Goal: Information Seeking & Learning: Learn about a topic

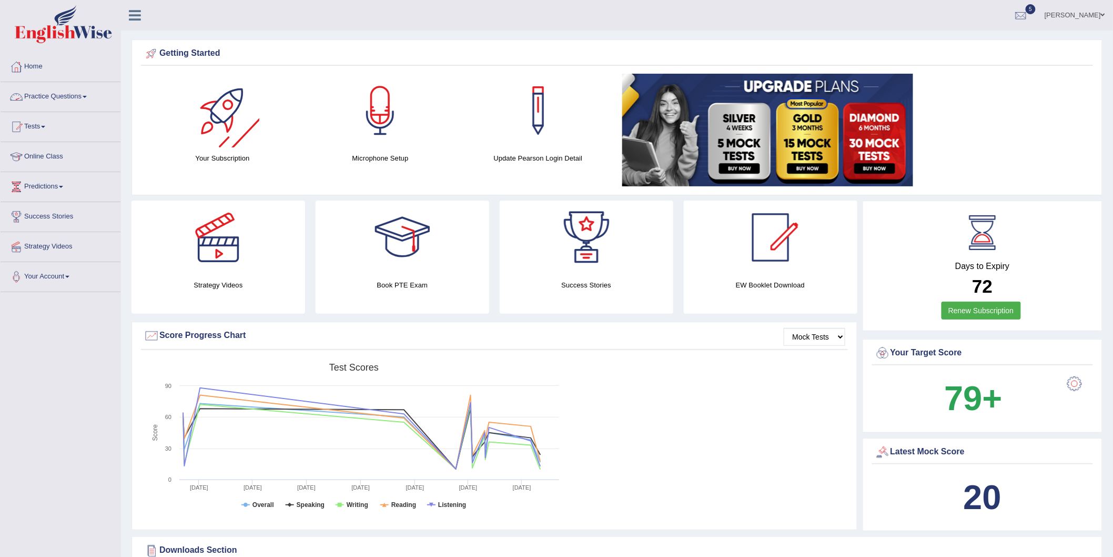
click at [92, 92] on link "Practice Questions" at bounding box center [61, 95] width 120 height 26
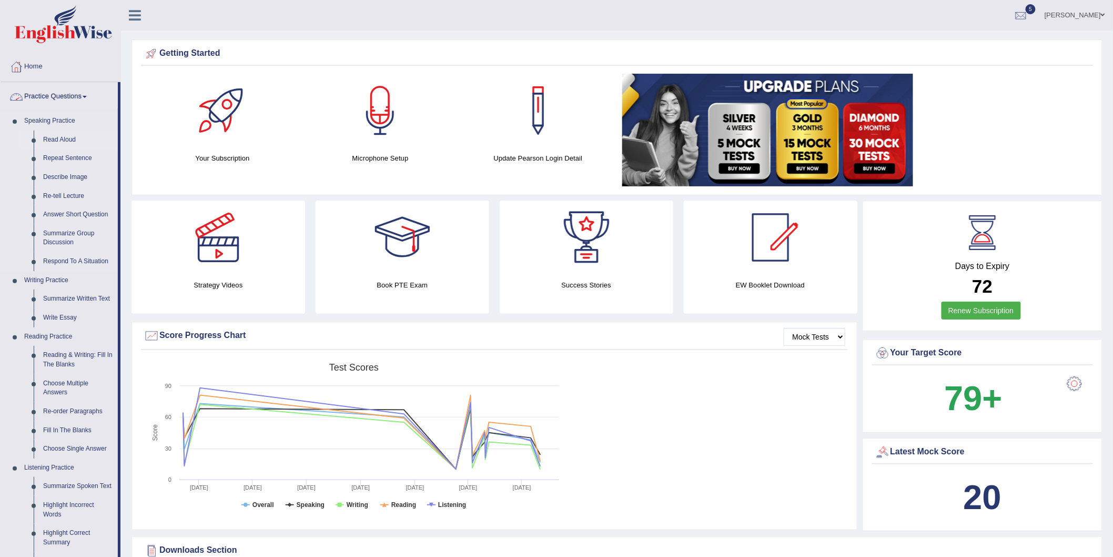
click at [77, 138] on link "Read Aloud" at bounding box center [77, 139] width 79 height 19
